Goal: Task Accomplishment & Management: Use online tool/utility

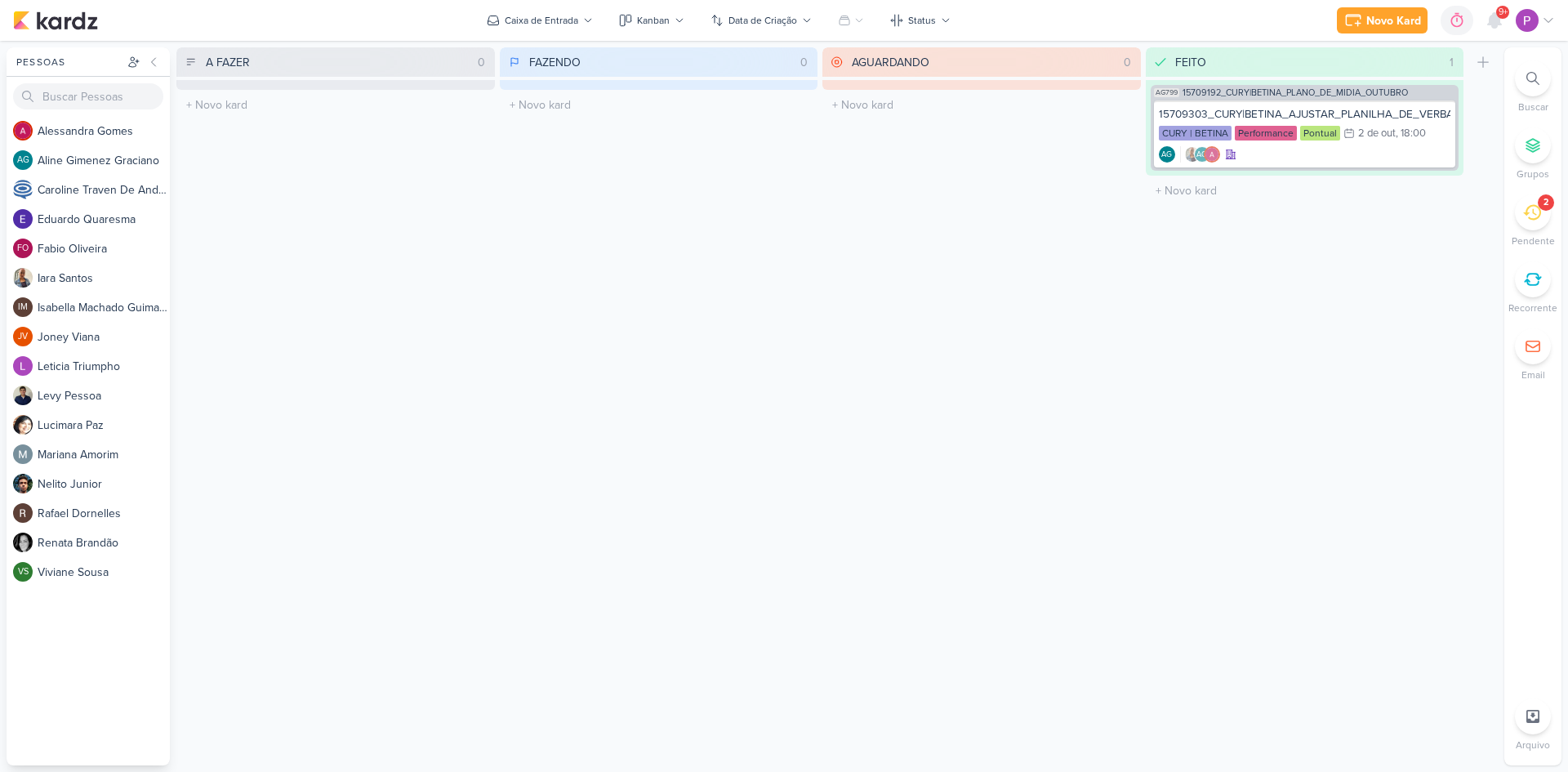
click at [1532, 224] on div "2" at bounding box center [1533, 212] width 36 height 36
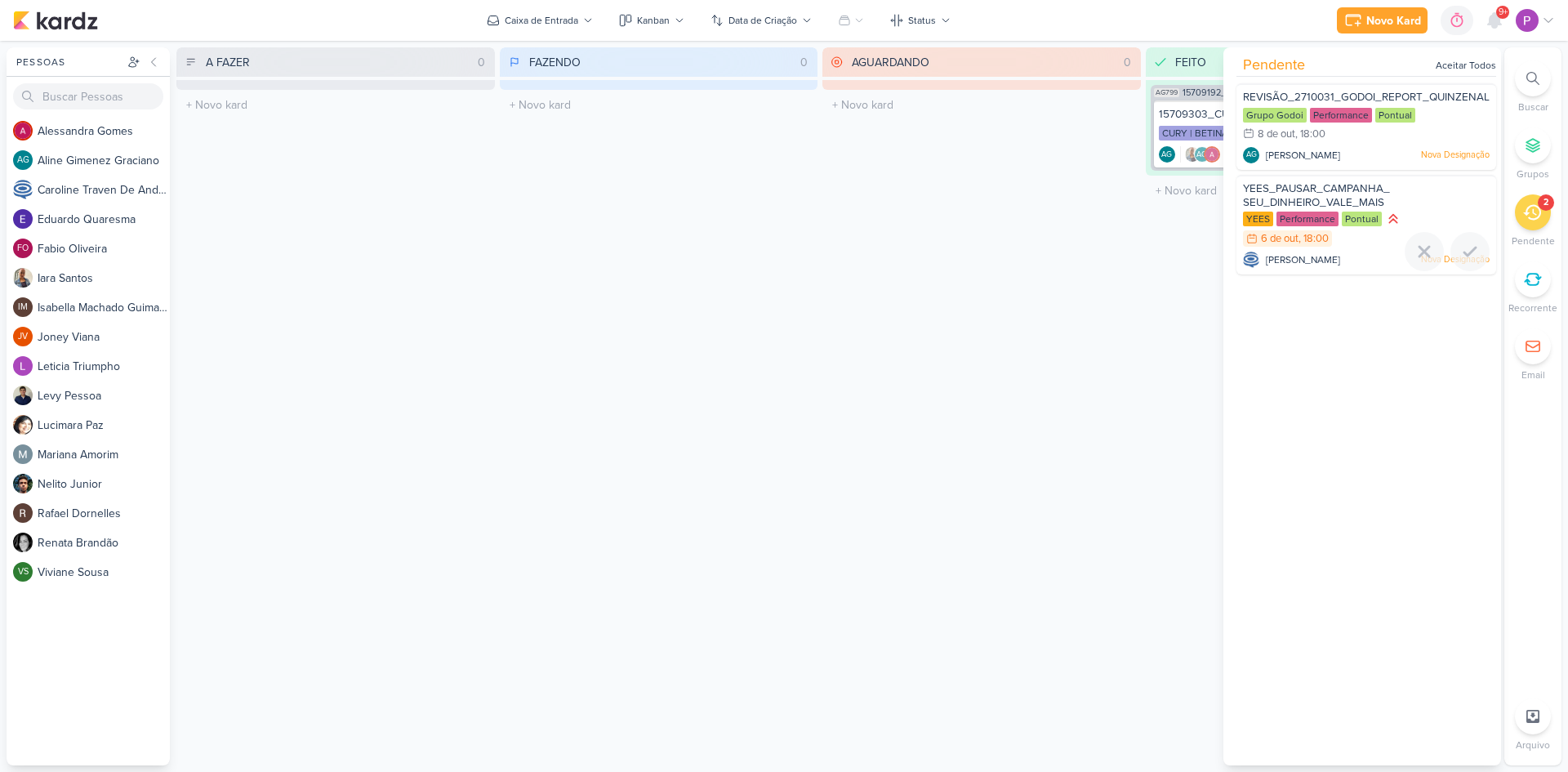
click at [1348, 195] on div "YEES_PAUSAR_CAMPANHA_ SEU_DINHEIRO_VALE_MAIS" at bounding box center [1366, 196] width 247 height 30
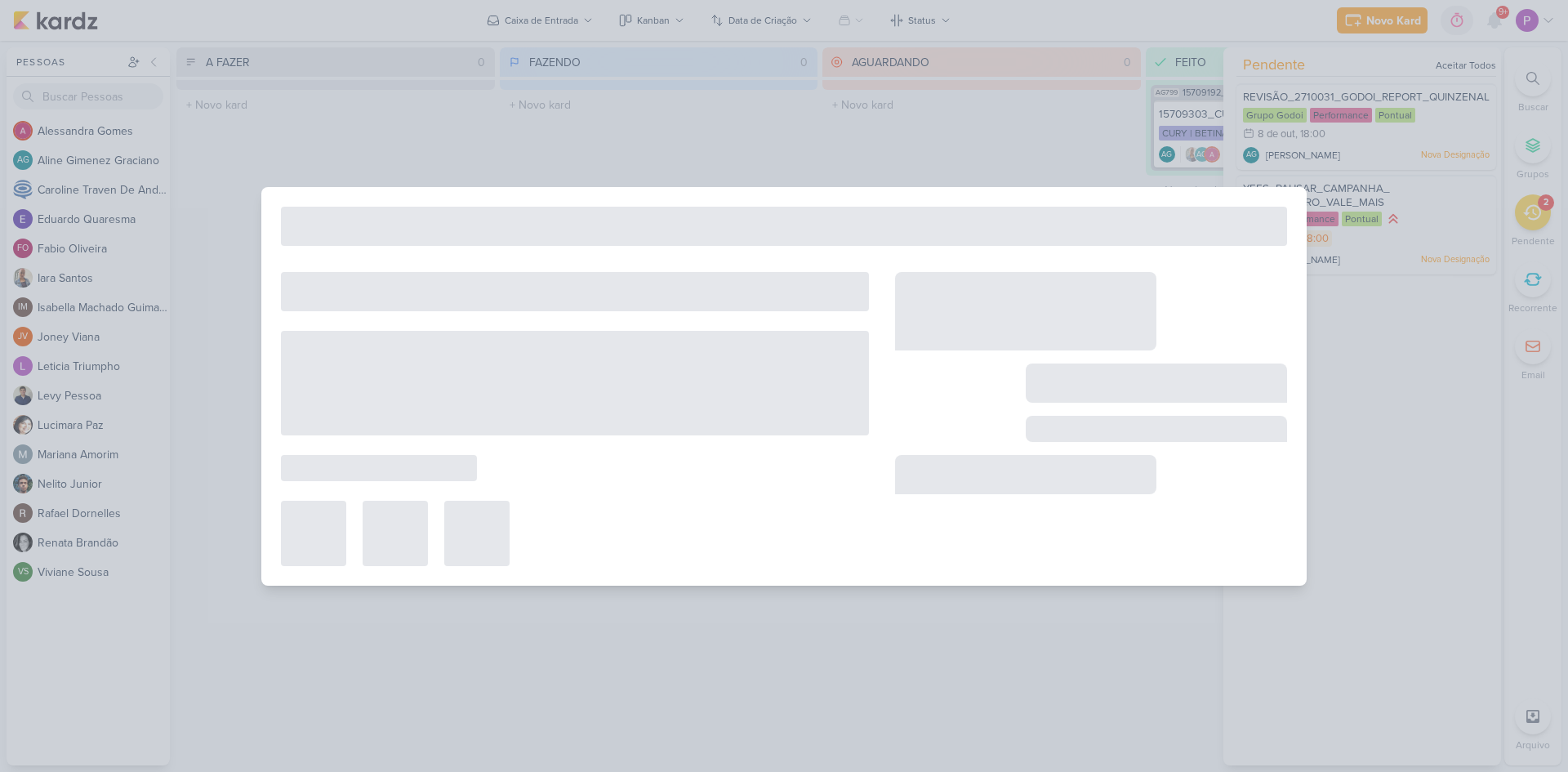
type input "YEES_PAUSAR_CAMPANHA_ SEU_DINHEIRO_VALE_MAIS"
type input "6 de outubro de 2025 às 18:00"
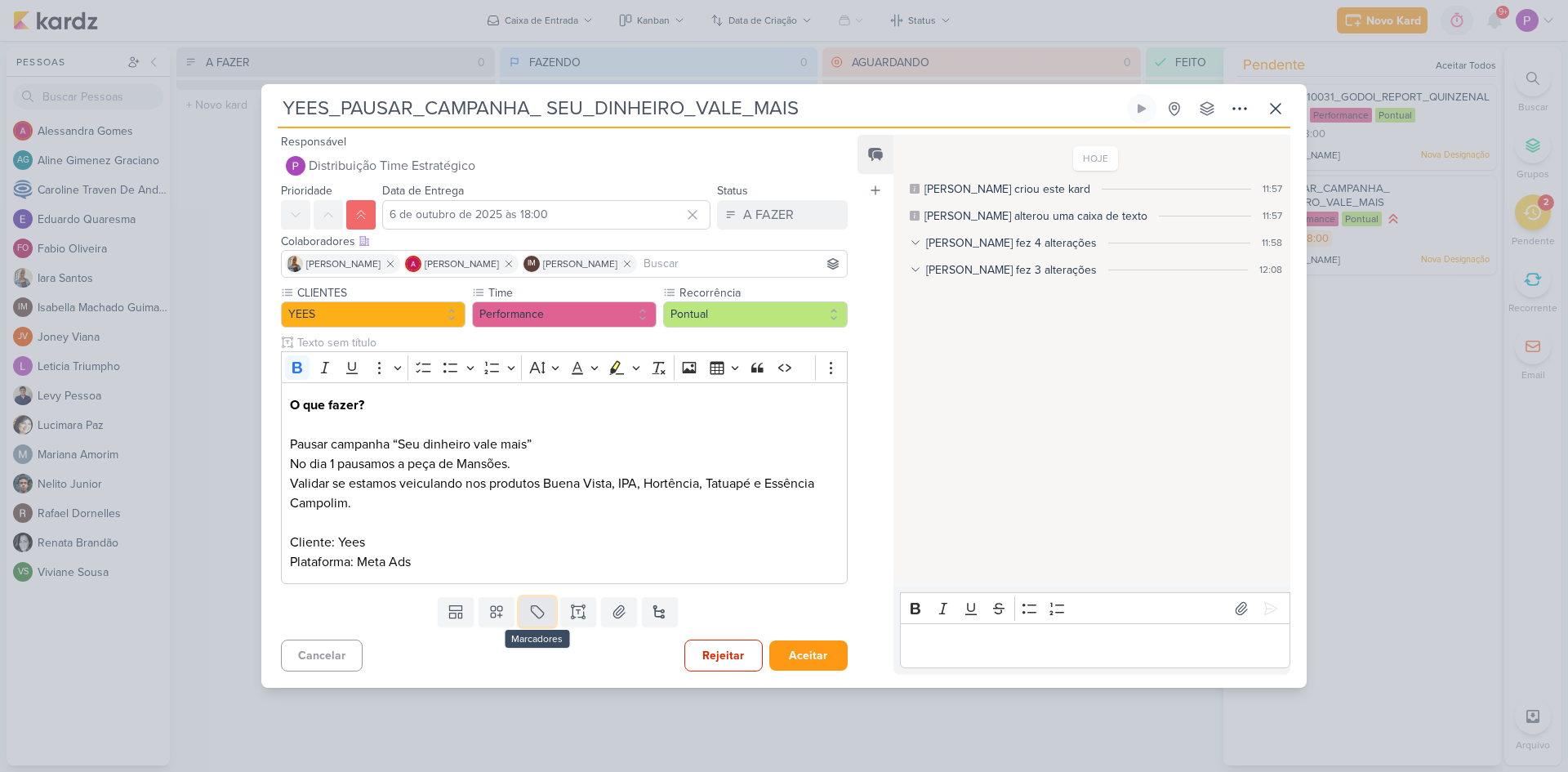
click at [540, 620] on button at bounding box center [537, 612] width 36 height 29
click at [528, 575] on div "QA" at bounding box center [549, 573] width 106 height 17
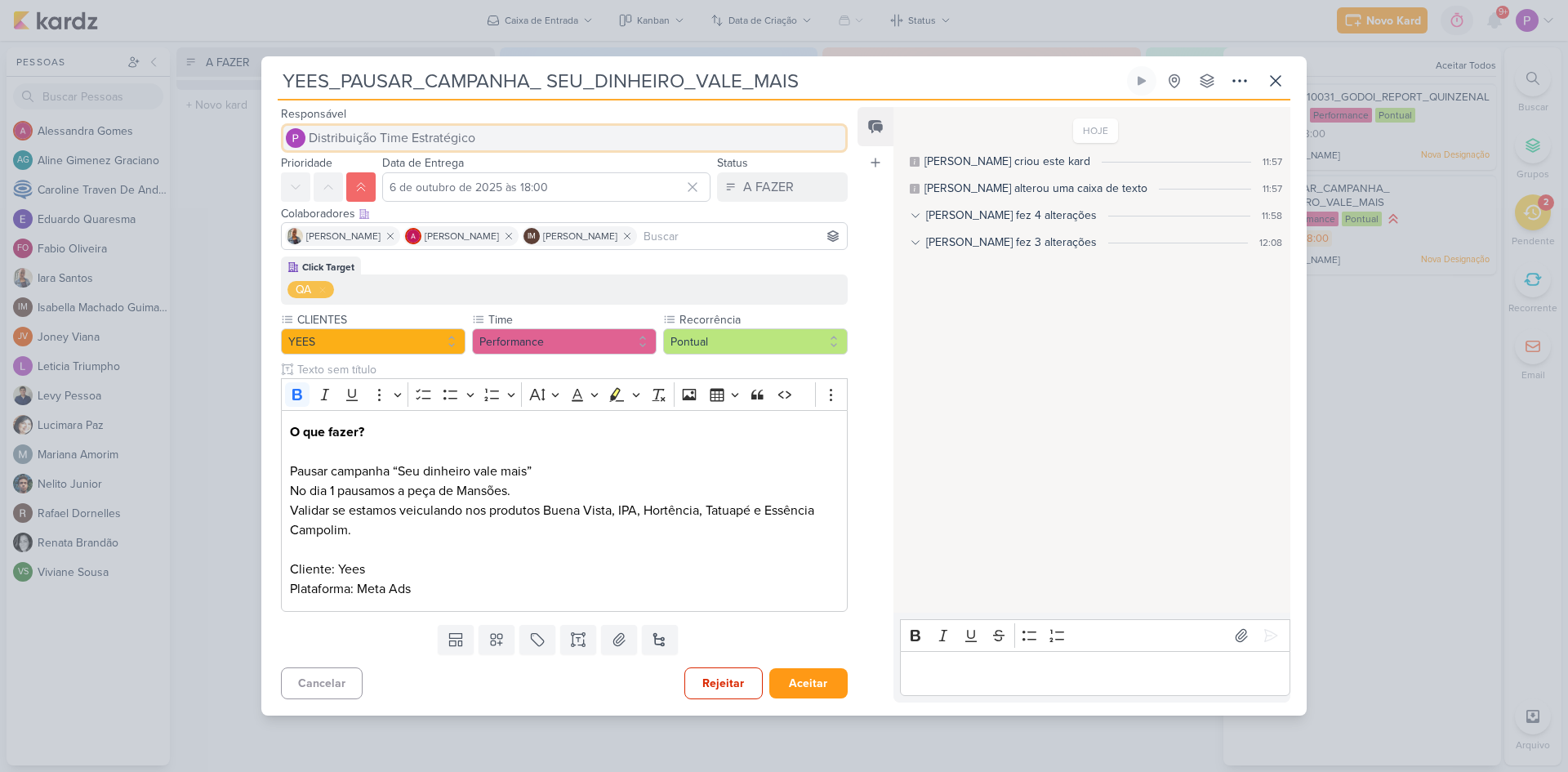
click at [471, 136] on span "Distribuição Time Estratégico" at bounding box center [392, 138] width 167 height 20
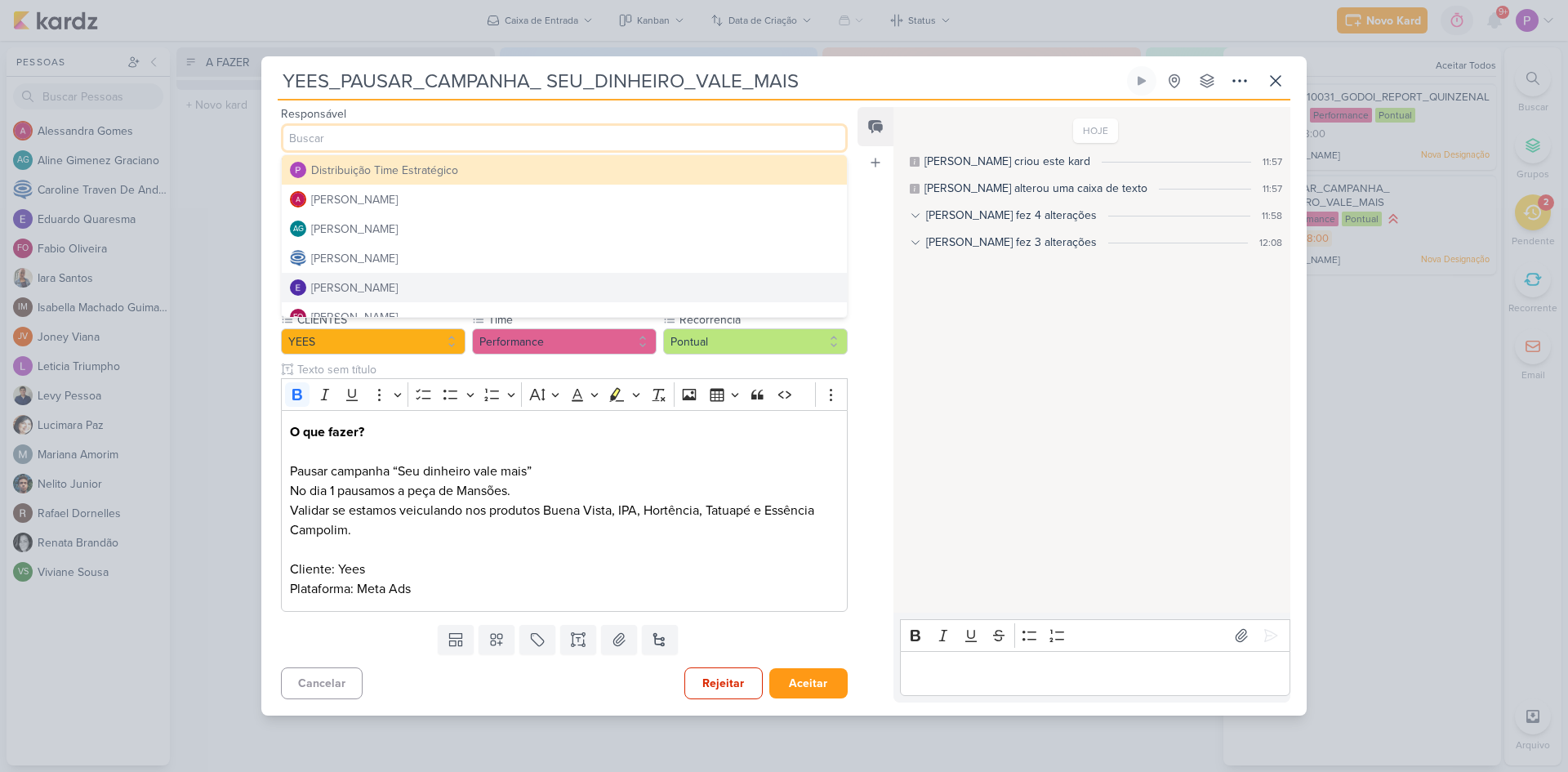
click at [423, 273] on button "[PERSON_NAME]" at bounding box center [564, 287] width 565 height 29
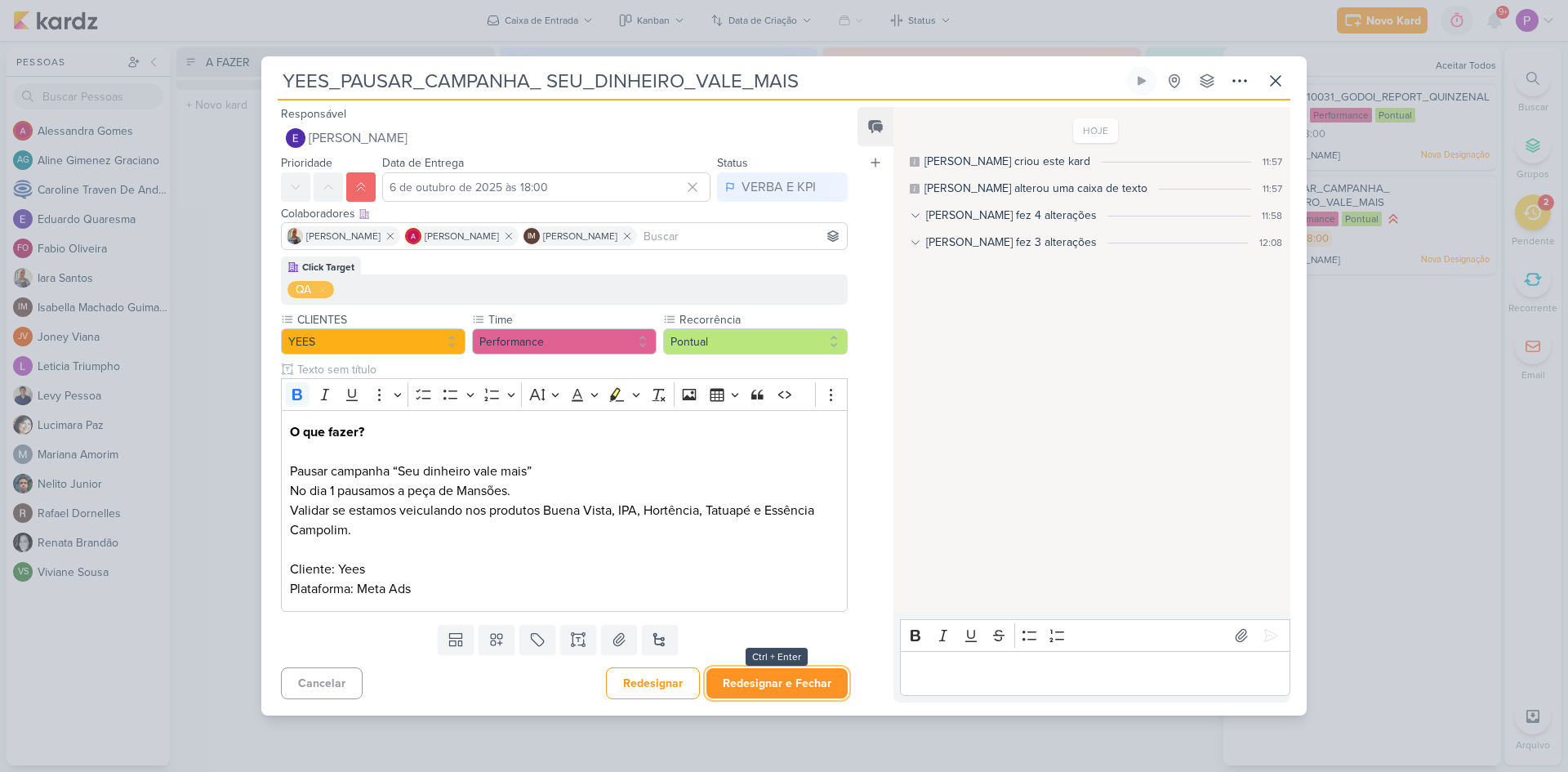
click at [799, 686] on button "Redesignar e Fechar" at bounding box center [777, 683] width 141 height 30
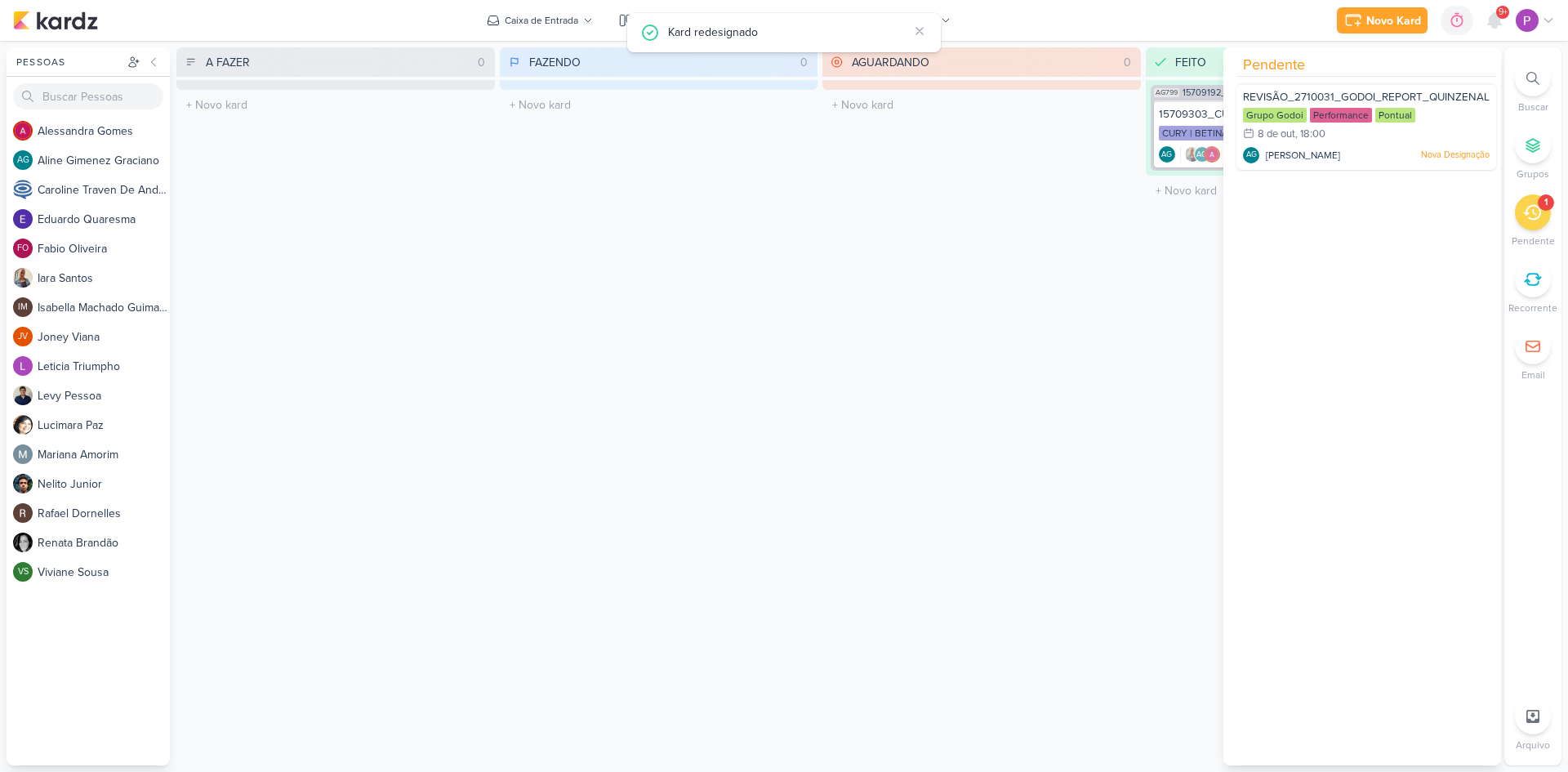
click at [1536, 225] on div "1" at bounding box center [1533, 212] width 36 height 36
